Goal: Information Seeking & Learning: Check status

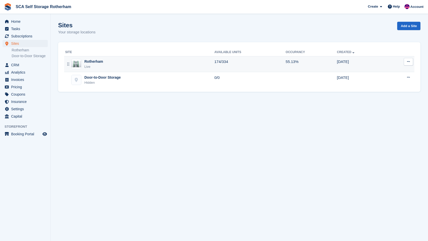
click at [133, 64] on div "Rotherham Live" at bounding box center [139, 64] width 149 height 10
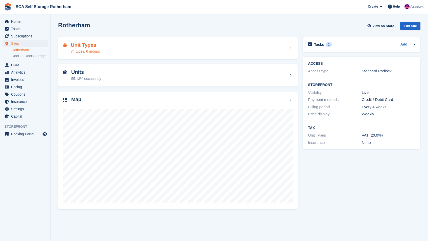
click at [241, 52] on div "Unit Types 74 types, 6 groups" at bounding box center [178, 48] width 230 height 12
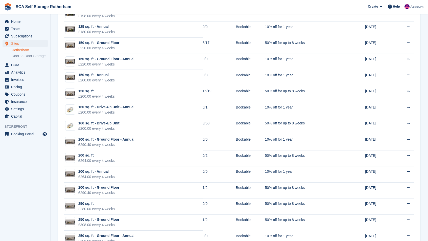
scroll to position [610, 0]
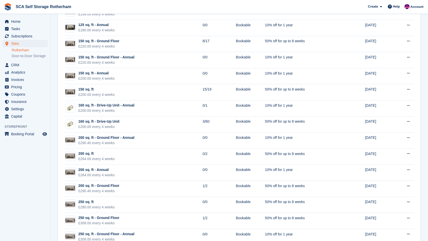
drag, startPoint x: 0, startPoint y: 0, endPoint x: 432, endPoint y: 138, distance: 453.2
click at [24, 76] on span "Analytics" at bounding box center [26, 72] width 30 height 7
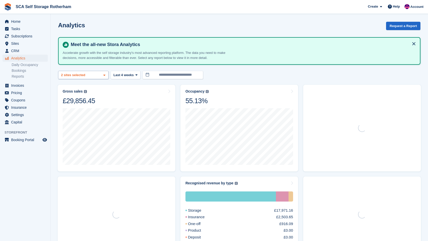
click at [96, 74] on div "Rotherham 2 sites selected" at bounding box center [83, 75] width 51 height 8
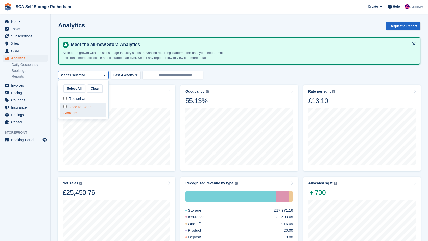
click at [88, 105] on div "Door-to-Door Storage" at bounding box center [83, 110] width 46 height 14
select select "****"
click at [252, 103] on div "Occupancy Percentage of all allocated units in terms of area. Includes units wi…" at bounding box center [239, 97] width 108 height 16
